Goal: Task Accomplishment & Management: Use online tool/utility

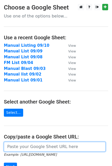
click at [23, 148] on input "url" at bounding box center [55, 147] width 102 height 10
paste input "[URL][DOMAIN_NAME]"
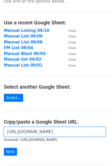
scroll to position [29, 0]
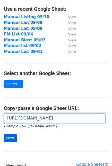
type input "[URL][DOMAIN_NAME]"
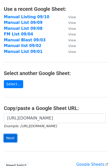
scroll to position [0, 0]
click at [16, 141] on input "Next" at bounding box center [10, 138] width 13 height 8
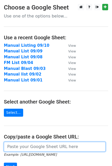
click at [32, 145] on input "url" at bounding box center [55, 147] width 102 height 10
paste input "[URL][DOMAIN_NAME]"
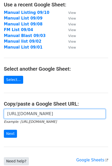
scroll to position [57, 0]
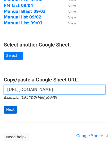
type input "https://docs.google.com/spreadsheets/d/1gb5qW1UDTPxtyhNgehRbK9dGLGYHzSs1uV3oxCe…"
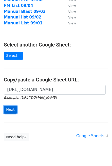
scroll to position [0, 0]
click at [8, 109] on input "Next" at bounding box center [10, 110] width 13 height 8
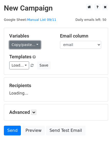
click at [32, 44] on link "Copy/paste..." at bounding box center [24, 45] width 31 height 8
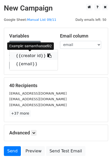
click at [24, 57] on link "{{creator id}}" at bounding box center [34, 56] width 48 height 8
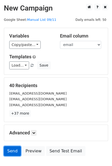
click at [16, 150] on link "Send" at bounding box center [12, 151] width 17 height 10
